Goal: Navigation & Orientation: Find specific page/section

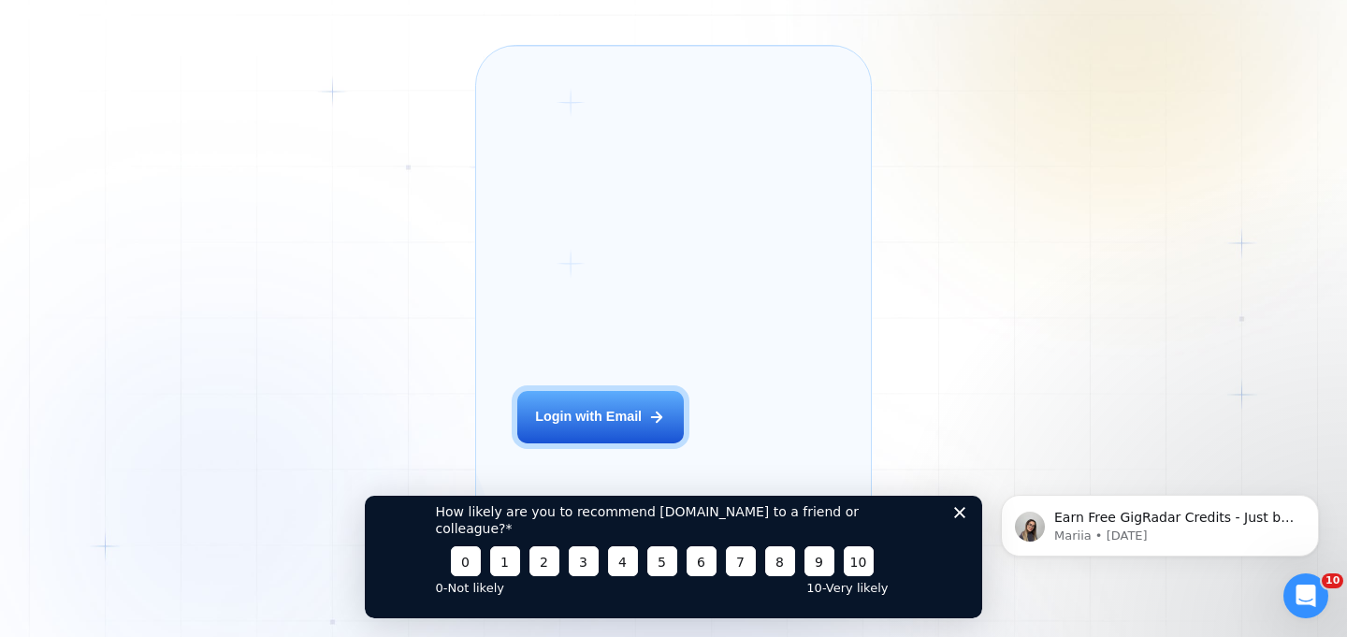
click at [959, 517] on icon "Close survey" at bounding box center [959, 511] width 11 height 11
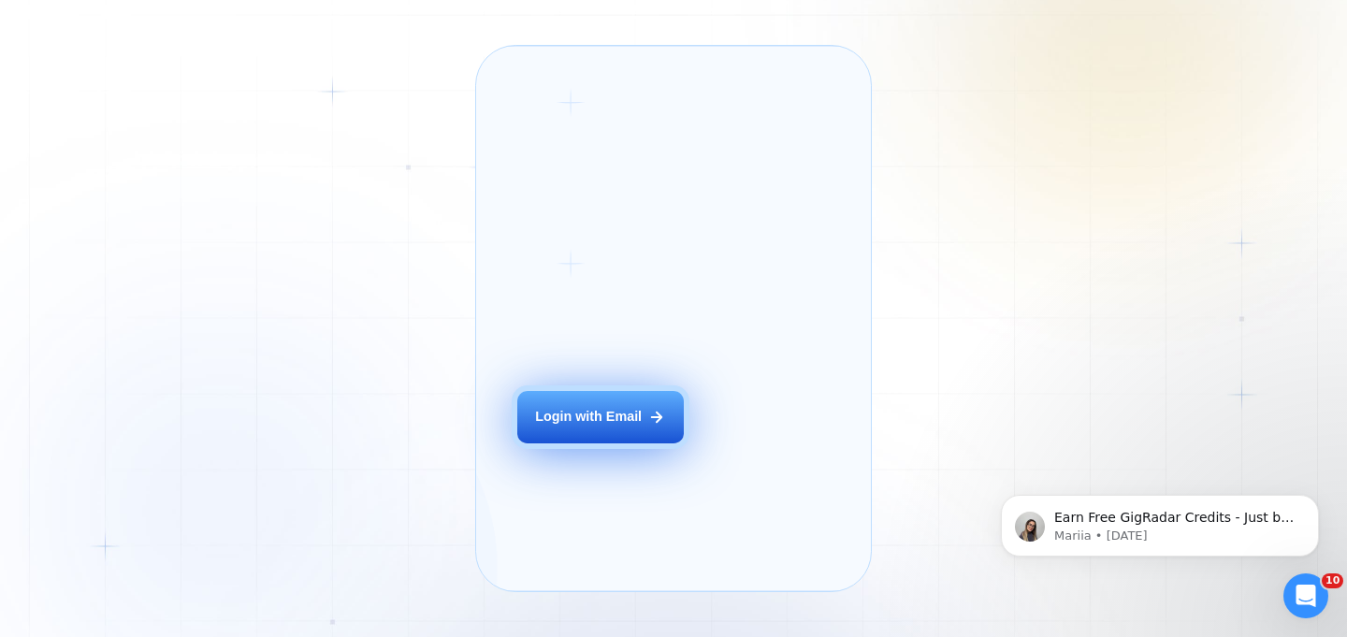
click at [650, 443] on button "Login with Email" at bounding box center [600, 417] width 166 height 52
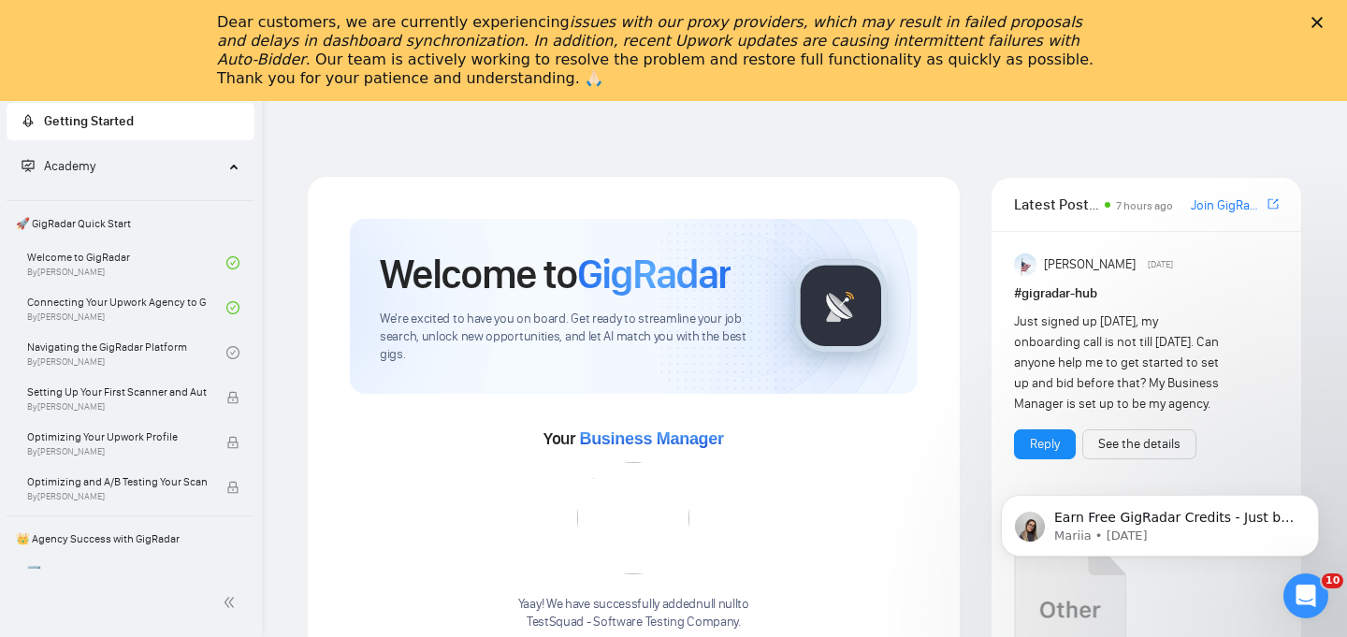
click at [1320, 19] on polygon "Close" at bounding box center [1316, 22] width 11 height 11
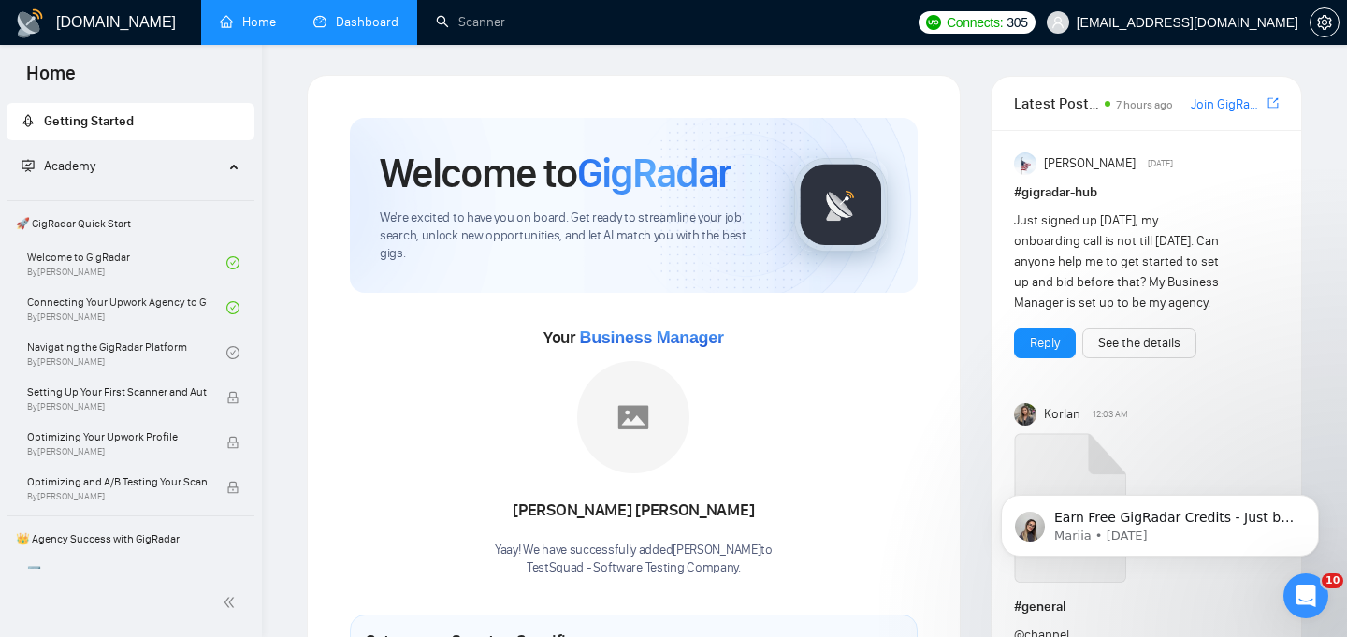
click at [353, 23] on link "Dashboard" at bounding box center [355, 22] width 85 height 16
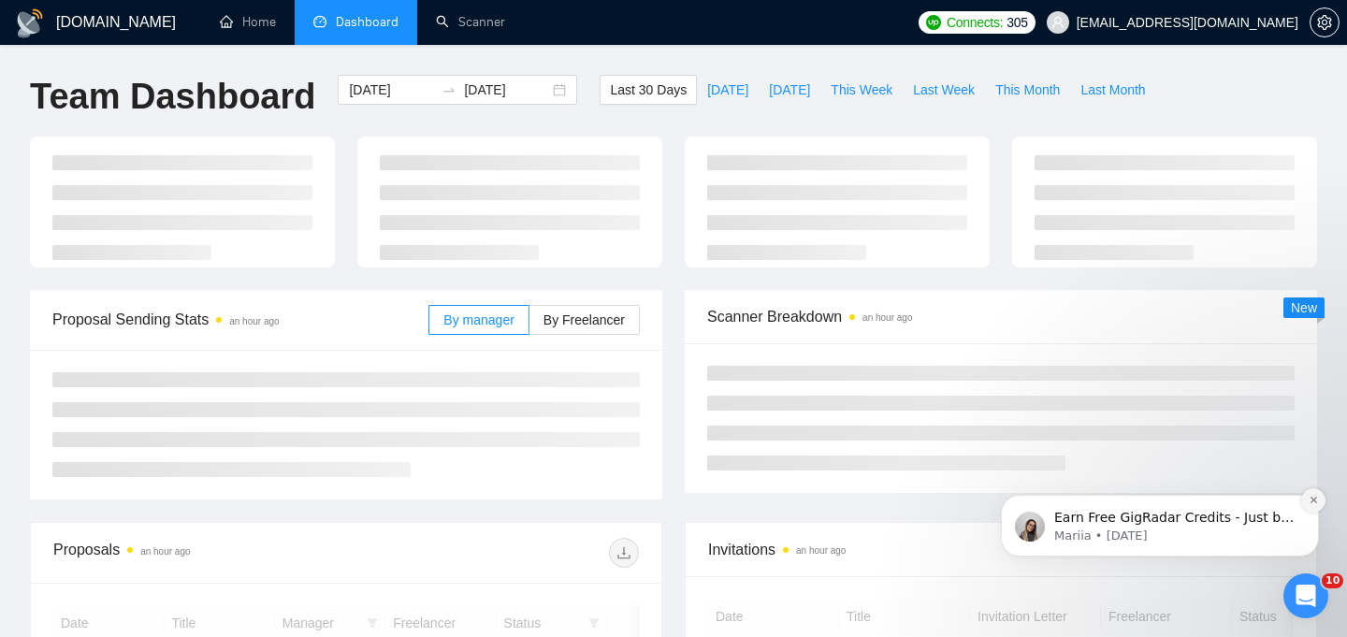
click at [1318, 502] on button "Dismiss notification" at bounding box center [1313, 500] width 24 height 24
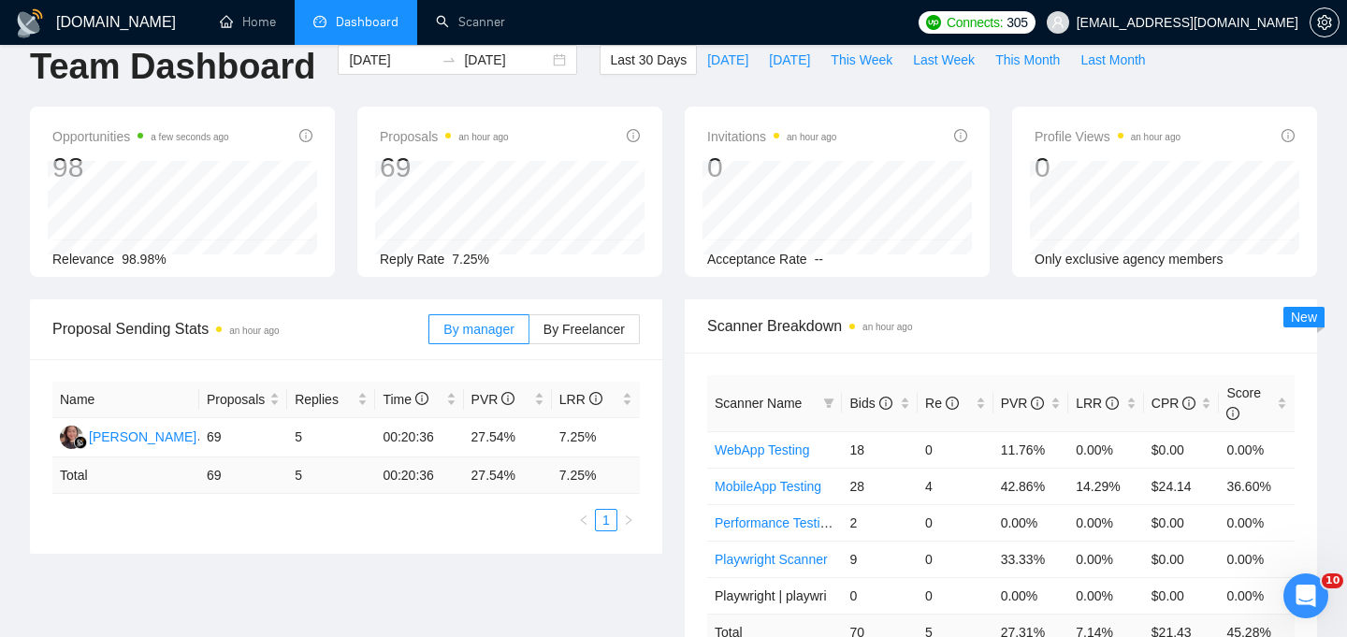
scroll to position [33, 0]
